Goal: Task Accomplishment & Management: Manage account settings

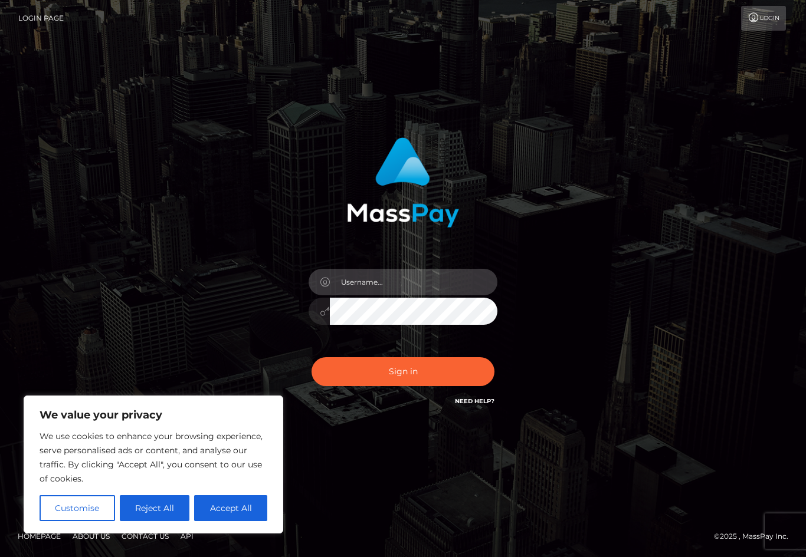
click at [370, 292] on input "text" at bounding box center [413, 282] width 167 height 27
type input "s425p97@protonmail.com"
click at [420, 385] on button "Sign in" at bounding box center [402, 371] width 183 height 29
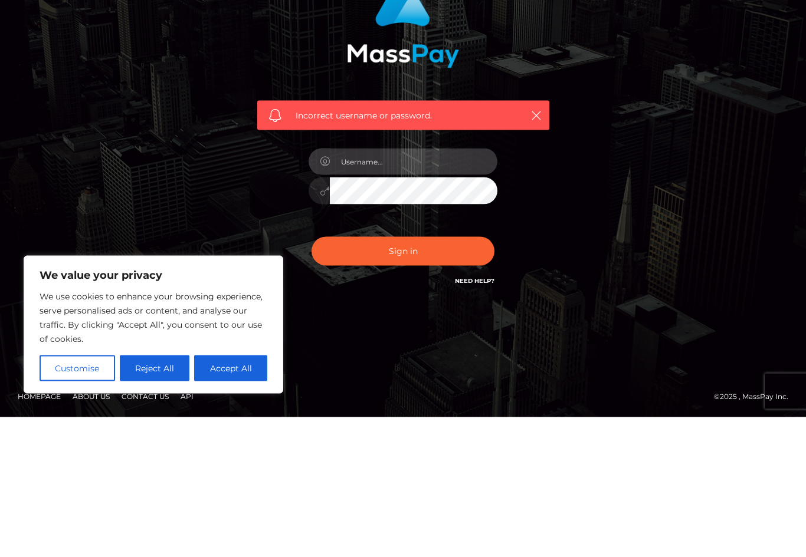
type input "s425p97@protonmail.com"
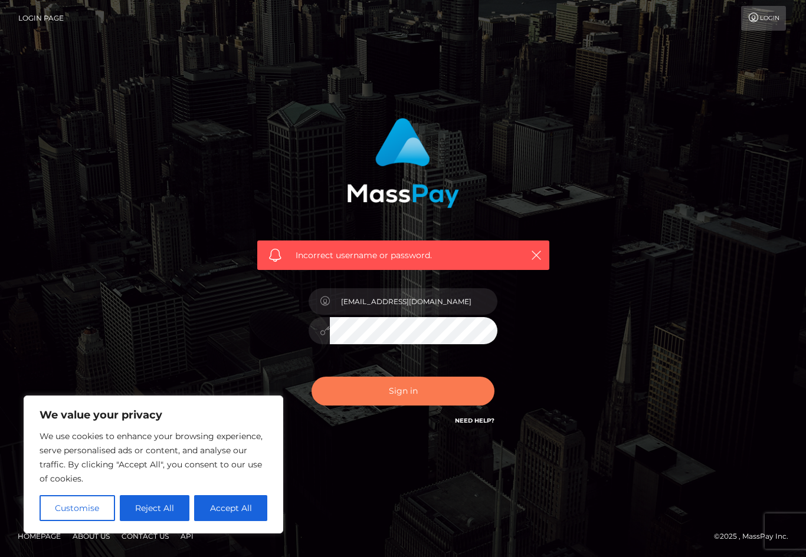
click at [422, 384] on button "Sign in" at bounding box center [402, 391] width 183 height 29
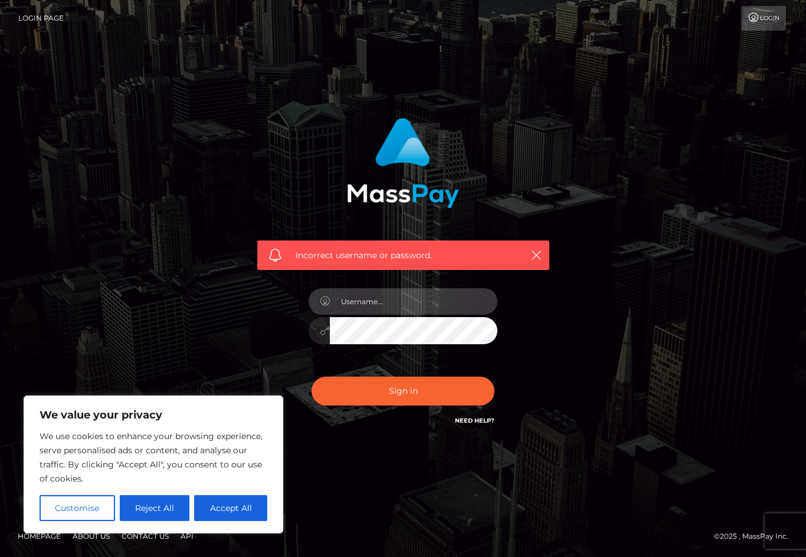
drag, startPoint x: 162, startPoint y: 508, endPoint x: 162, endPoint y: 647, distance: 139.8
click at [162, 507] on html "We value your privacy We use cookies to enhance your browsing experience, serve…" at bounding box center [403, 278] width 806 height 557
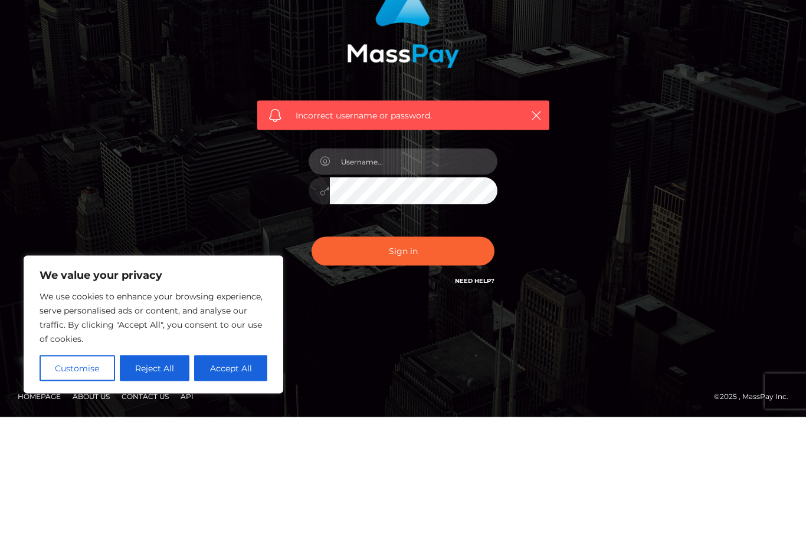
scroll to position [21, 0]
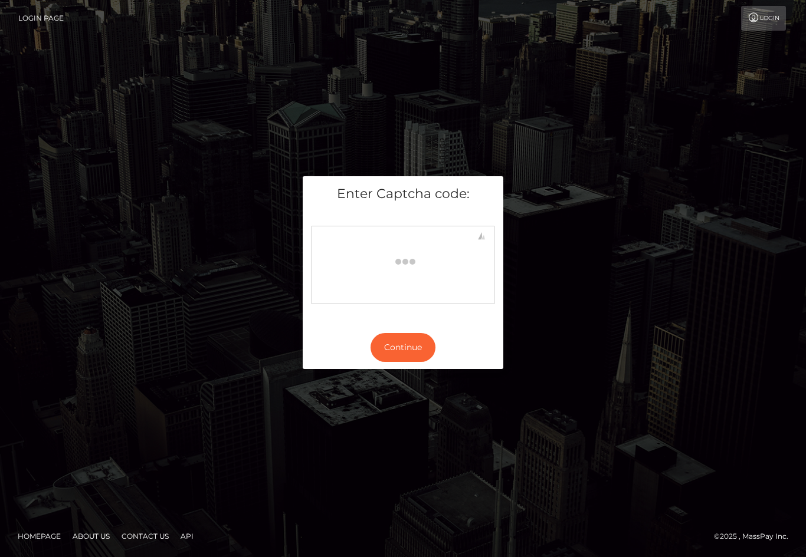
scroll to position [21, 0]
